Goal: Transaction & Acquisition: Purchase product/service

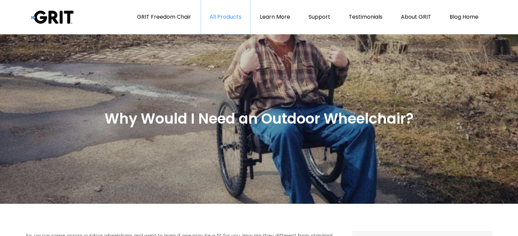
click at [233, 18] on link "All Products" at bounding box center [225, 17] width 49 height 34
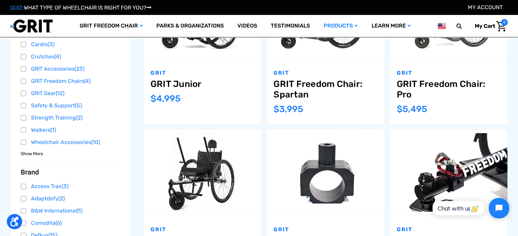
scroll to position [204, 0]
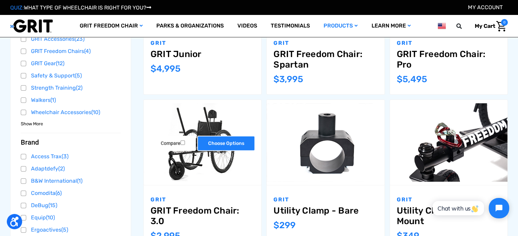
click at [228, 143] on link "Choose Options" at bounding box center [226, 143] width 58 height 15
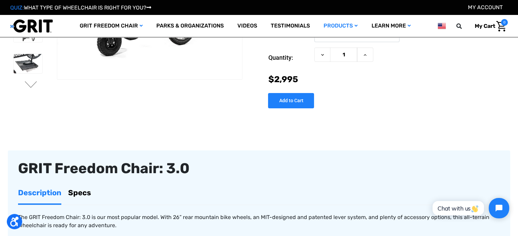
scroll to position [204, 0]
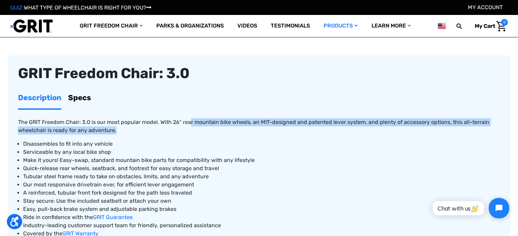
drag, startPoint x: 188, startPoint y: 125, endPoint x: 222, endPoint y: 127, distance: 33.4
click at [222, 127] on p "The GRIT Freedom Chair: 3.0 is our most popular model. With 26” rear mountain b…" at bounding box center [258, 126] width 481 height 16
click at [226, 129] on p "The GRIT Freedom Chair: 3.0 is our most popular model. With 26” rear mountain b…" at bounding box center [258, 126] width 481 height 16
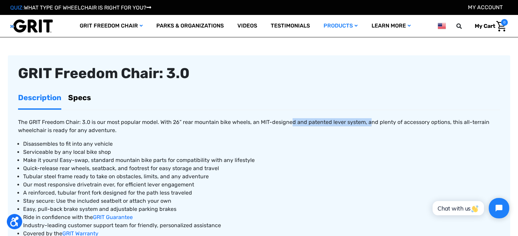
drag, startPoint x: 289, startPoint y: 121, endPoint x: 367, endPoint y: 122, distance: 78.6
click at [367, 122] on span "The GRIT Freedom Chair: 3.0 is our most popular model. With 26” rear mountain b…" at bounding box center [253, 126] width 471 height 15
click at [365, 133] on p "The GRIT Freedom Chair: 3.0 is our most popular model. With 26” rear mountain b…" at bounding box center [258, 126] width 481 height 16
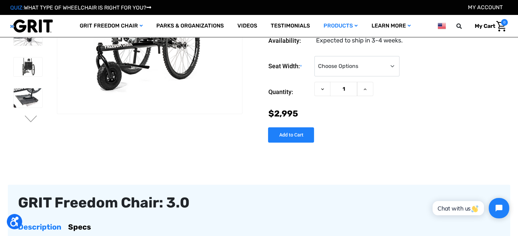
scroll to position [0, 0]
